Goal: Information Seeking & Learning: Check status

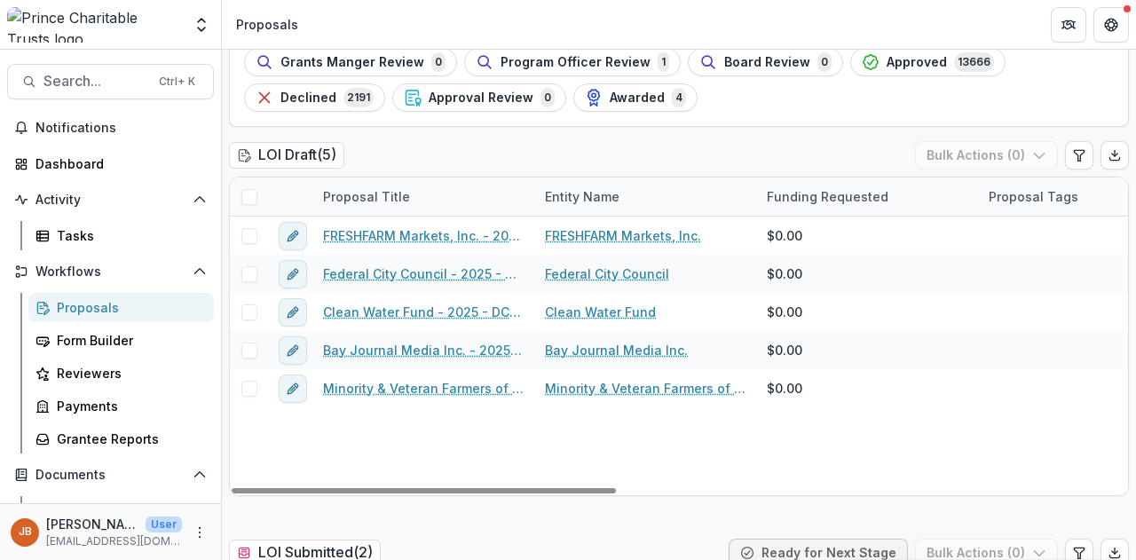
scroll to position [178, 0]
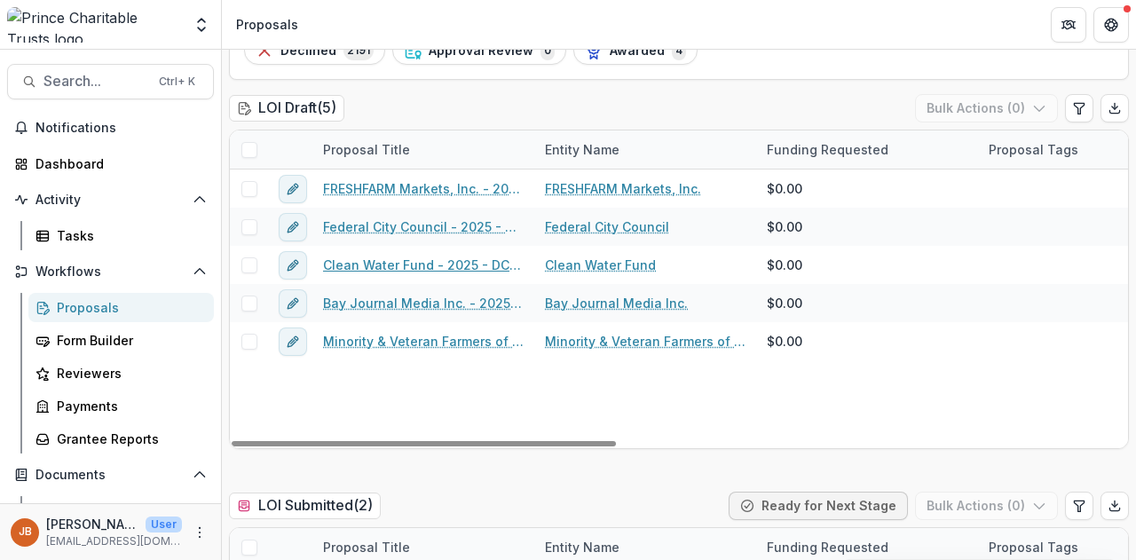
click at [405, 265] on link "Clean Water Fund - 2025 - DC - Expedited Grant Update" at bounding box center [423, 265] width 201 height 19
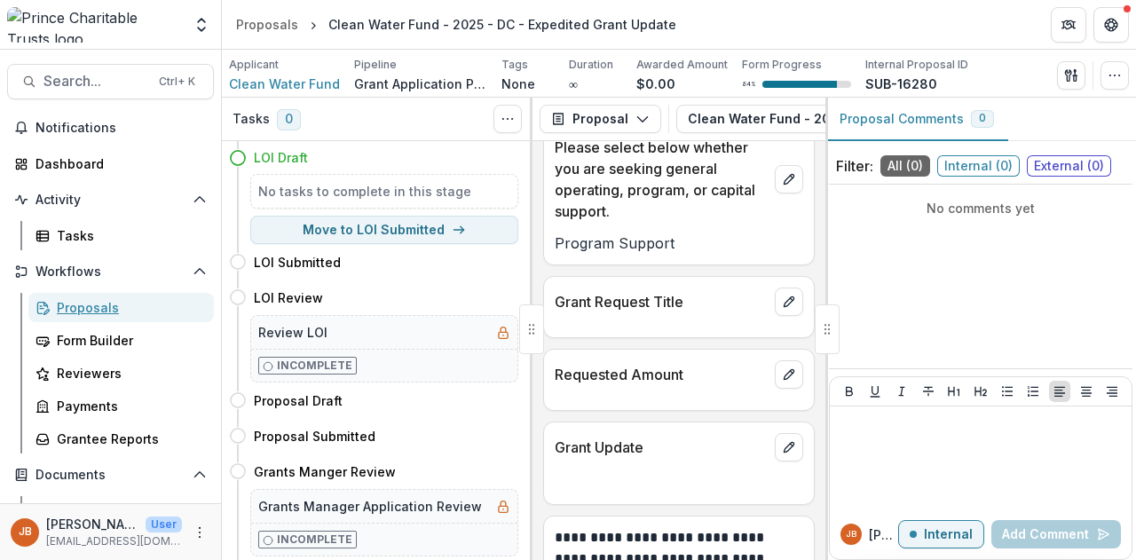
click at [91, 300] on div "Proposals" at bounding box center [128, 307] width 143 height 19
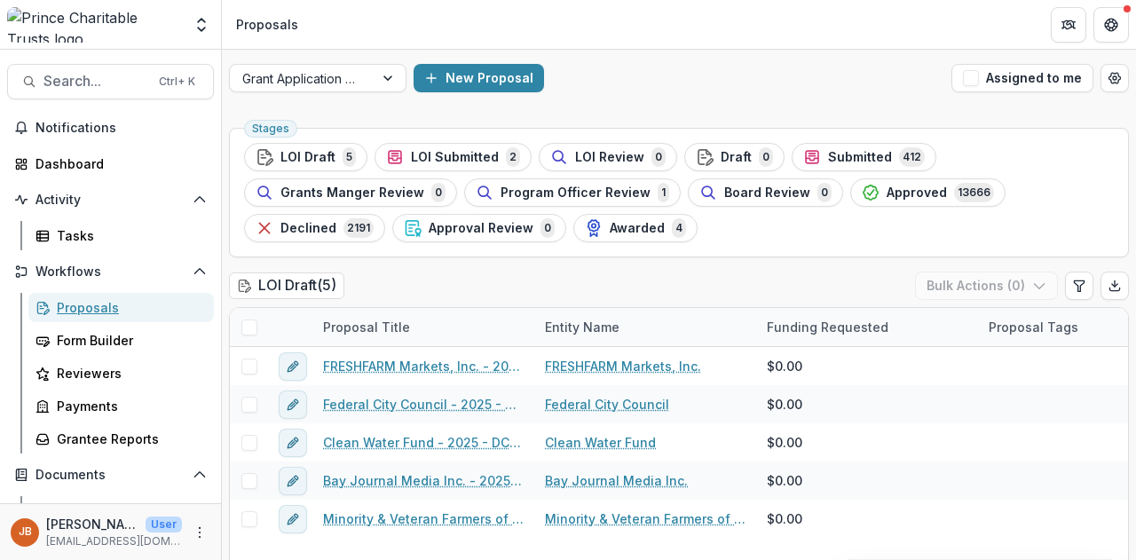
scroll to position [89, 0]
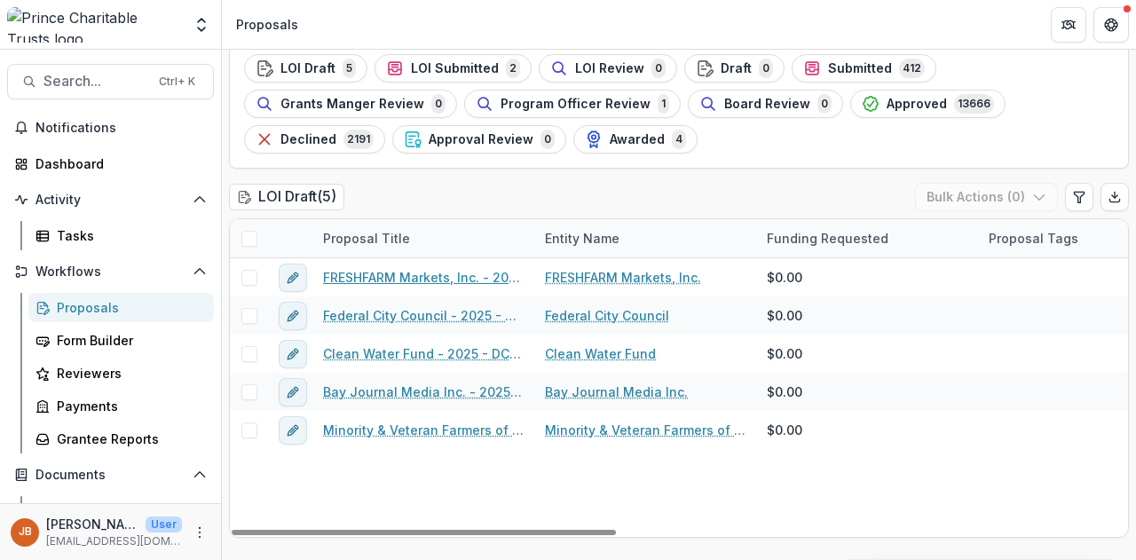
click at [365, 278] on link "FRESHFARM Markets, Inc. - 2025 - DC - Expedited Grant Update" at bounding box center [423, 277] width 201 height 19
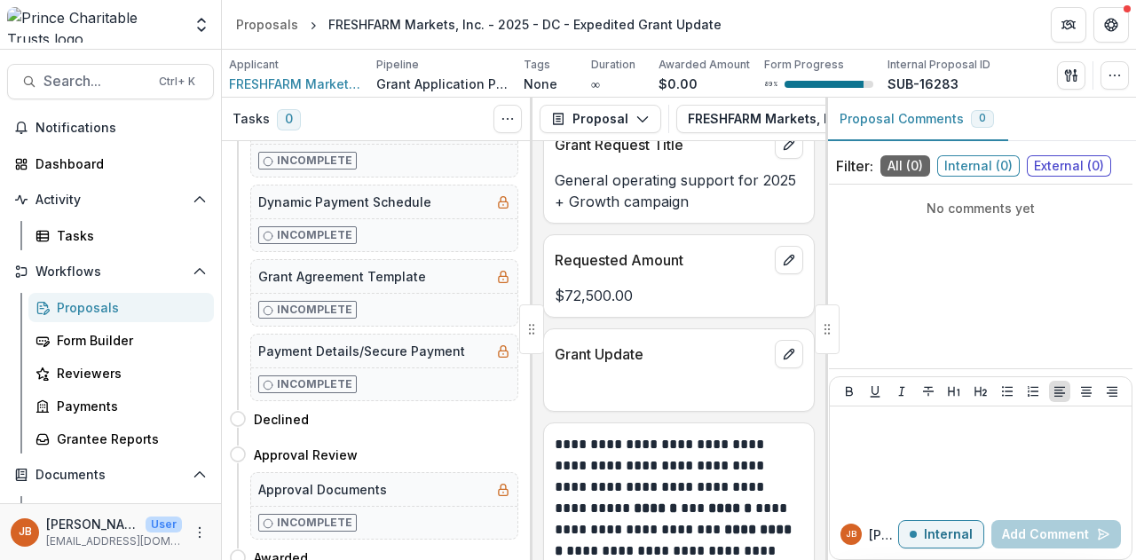
scroll to position [2697, 0]
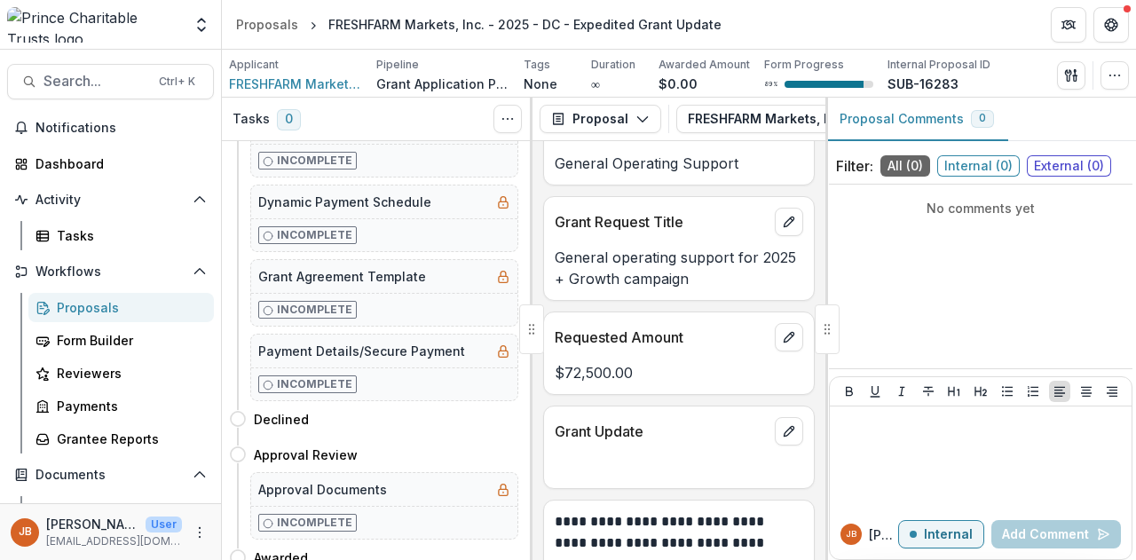
click at [661, 421] on p "Grant Update" at bounding box center [661, 431] width 213 height 21
click at [784, 427] on icon "edit" at bounding box center [789, 432] width 10 height 10
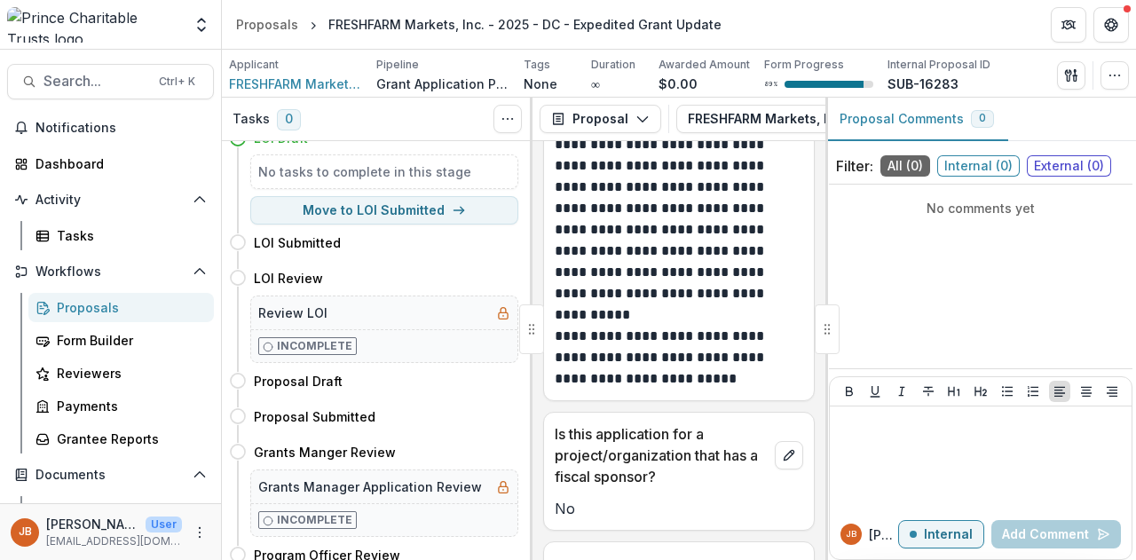
scroll to position [0, 0]
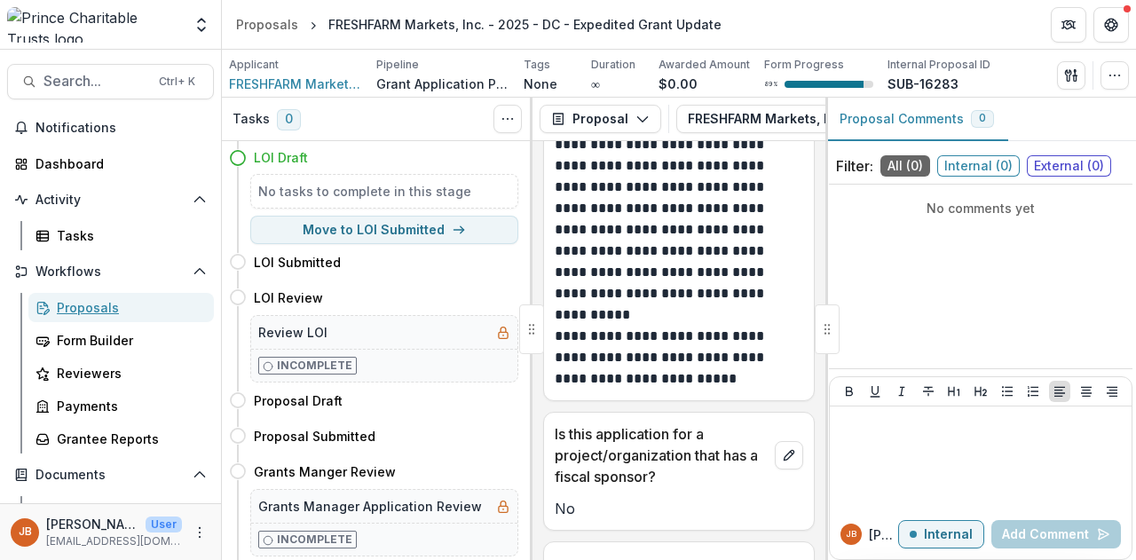
click at [85, 306] on div "Proposals" at bounding box center [128, 307] width 143 height 19
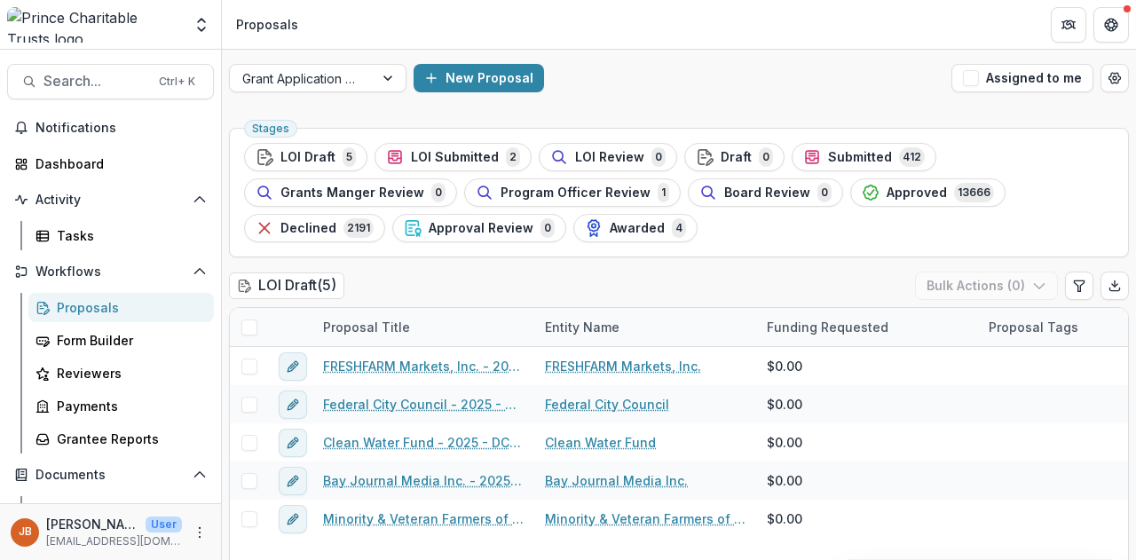
click at [625, 233] on span "Awarded" at bounding box center [637, 228] width 55 height 15
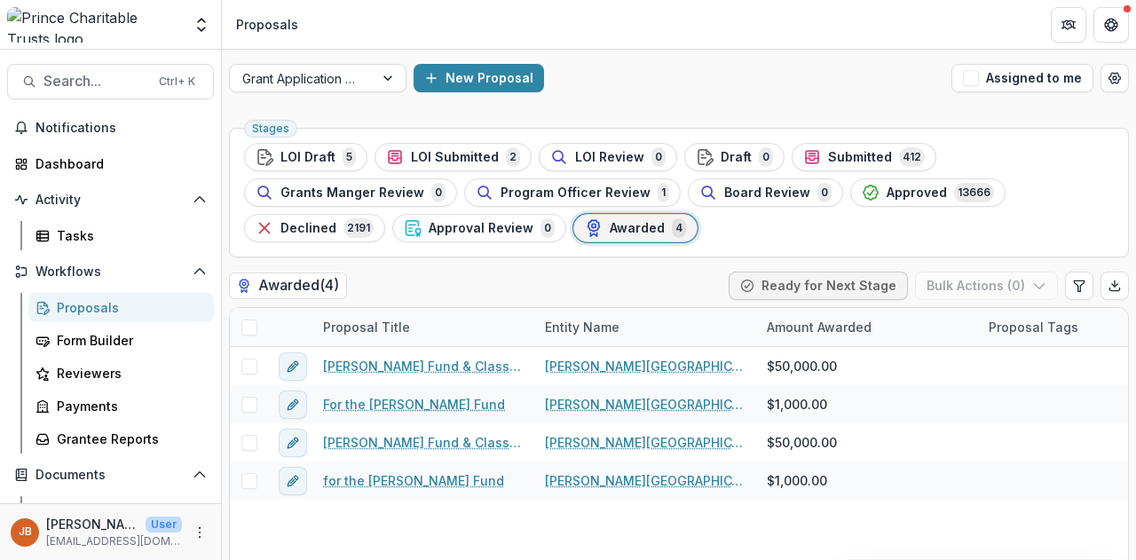
click at [428, 155] on span "LOI Submitted" at bounding box center [455, 157] width 88 height 15
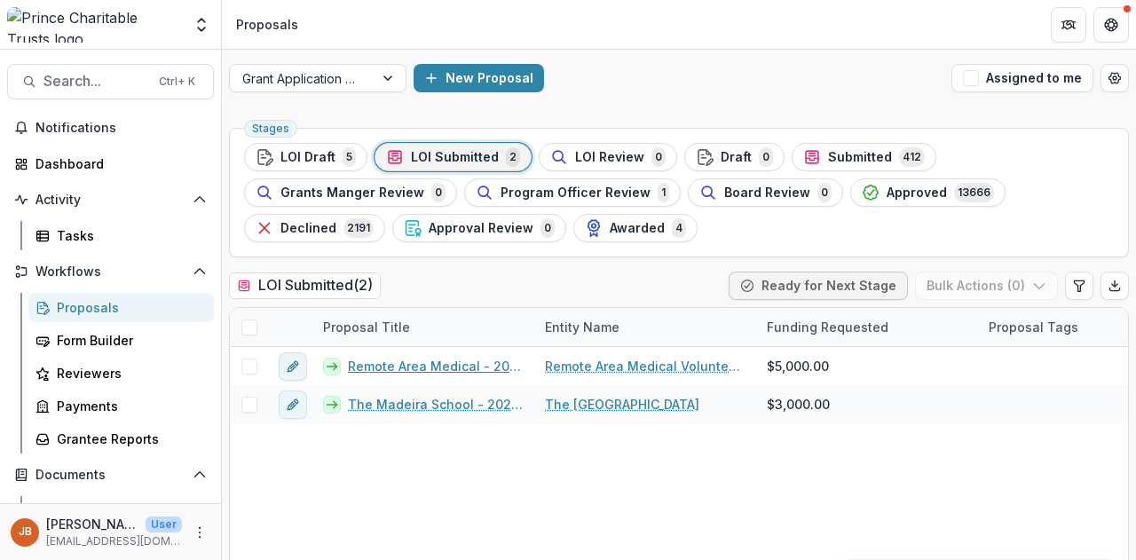
click at [440, 362] on link "Remote Area Medical - 2025 - DC - Abbreviated Application" at bounding box center [436, 366] width 176 height 19
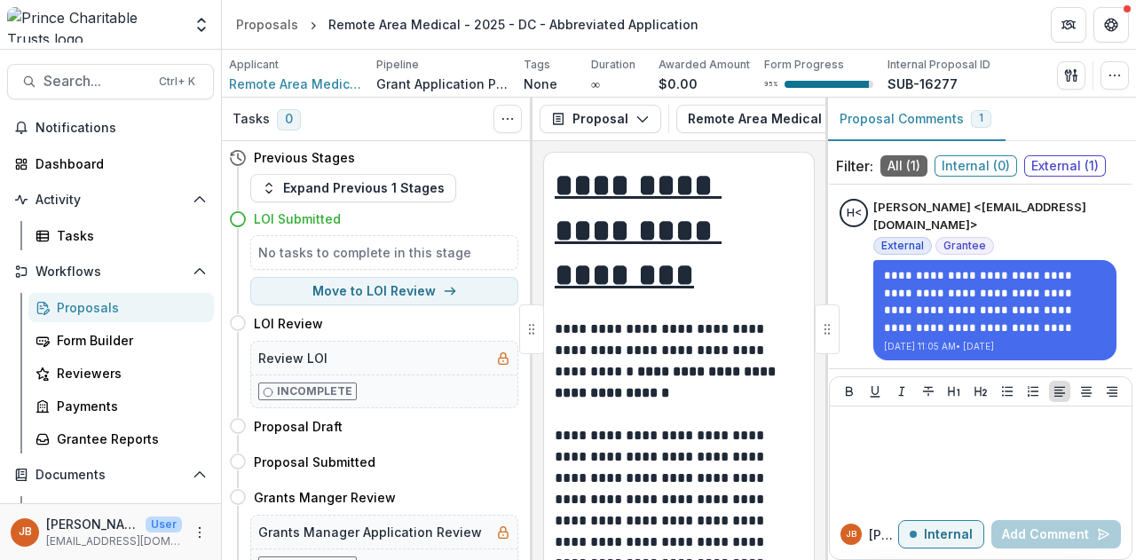
click at [288, 23] on div "Proposals" at bounding box center [267, 24] width 62 height 19
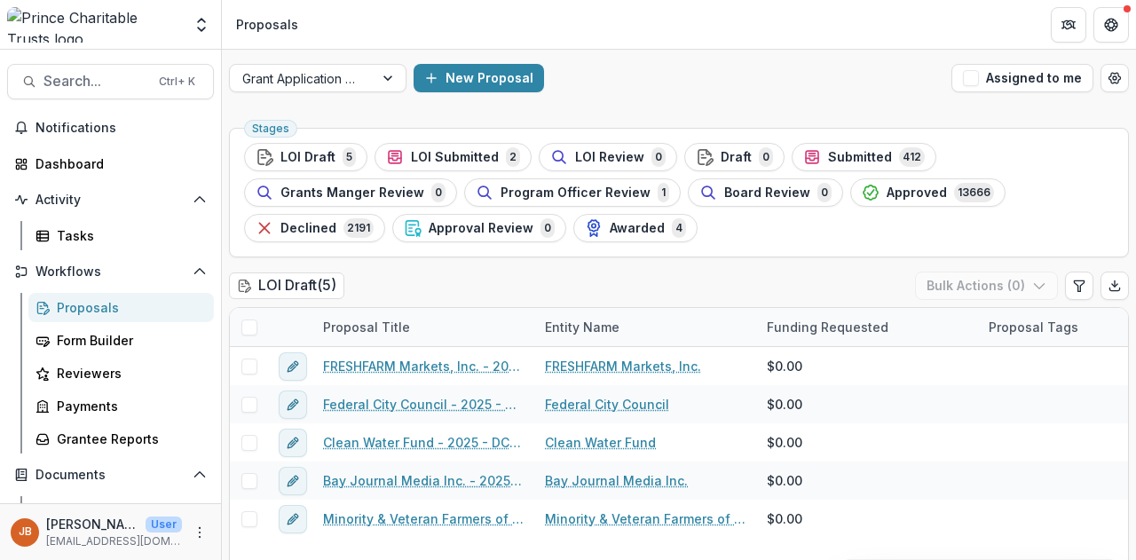
click at [309, 151] on span "LOI Draft" at bounding box center [307, 157] width 55 height 15
click at [409, 515] on link "Minority & Veteran Farmers of the Piedmont - 2025 - DC - Full Application" at bounding box center [423, 518] width 201 height 19
